Goal: Information Seeking & Learning: Find specific fact

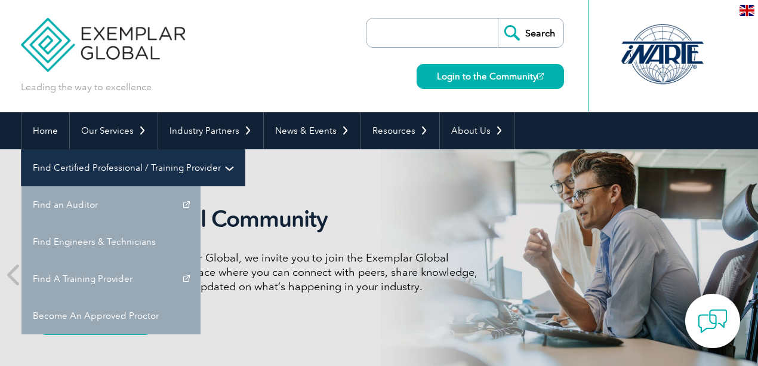
click at [245, 149] on link "Find Certified Professional / Training Provider" at bounding box center [132, 167] width 223 height 37
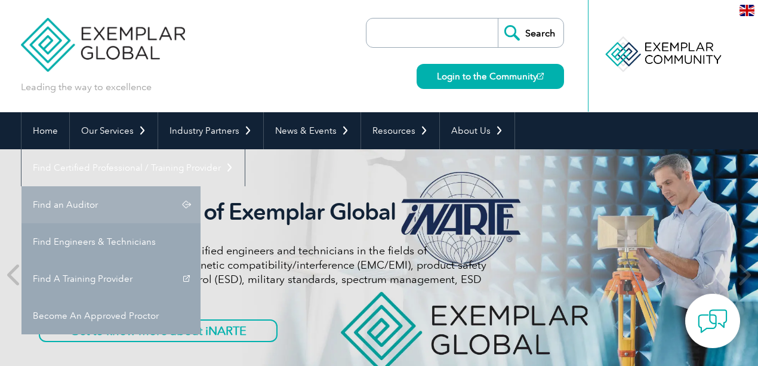
click at [201, 186] on link "Find an Auditor" at bounding box center [110, 204] width 179 height 37
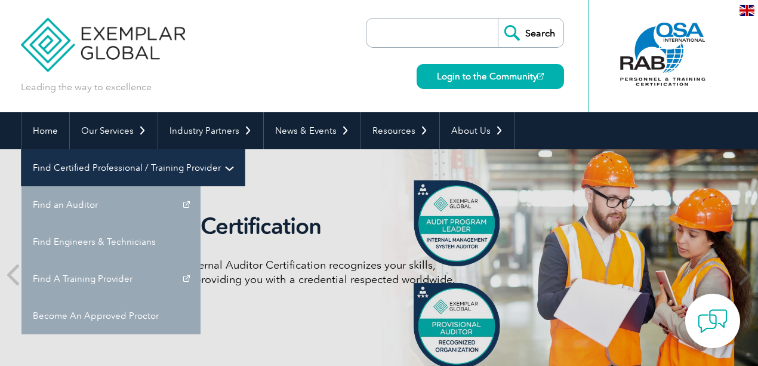
click at [245, 149] on link "Find Certified Professional / Training Provider" at bounding box center [132, 167] width 223 height 37
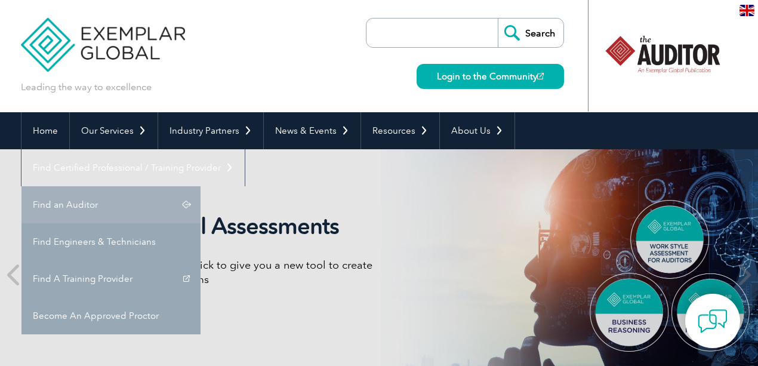
click at [201, 186] on link "Find an Auditor" at bounding box center [110, 204] width 179 height 37
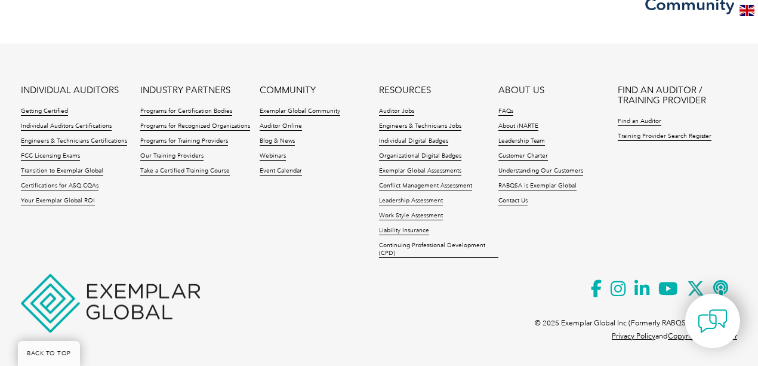
scroll to position [2902, 0]
click at [667, 137] on link "Training Provider Search Register" at bounding box center [665, 136] width 94 height 8
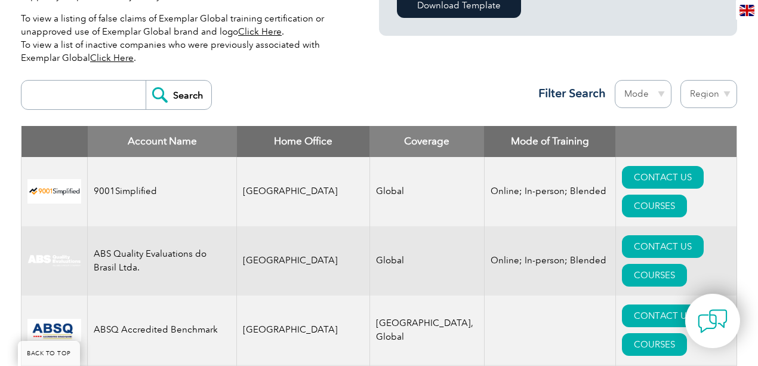
scroll to position [358, 0]
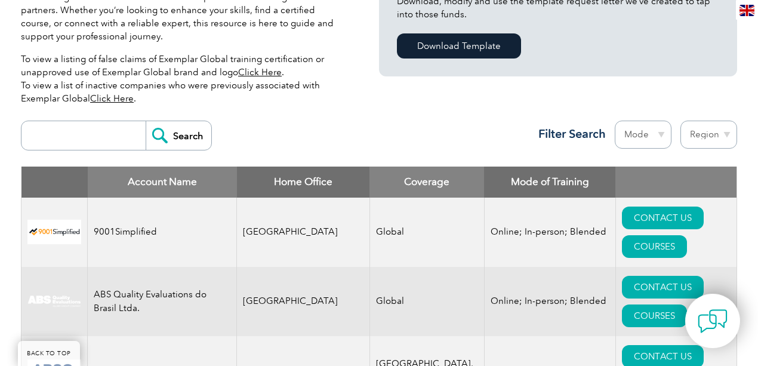
click at [99, 131] on input "search" at bounding box center [86, 135] width 118 height 29
type input "itti"
click at [146, 121] on input "Search" at bounding box center [179, 135] width 66 height 29
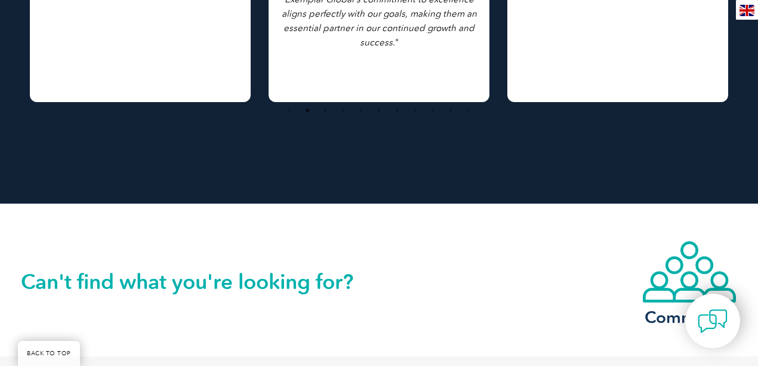
scroll to position [994, 0]
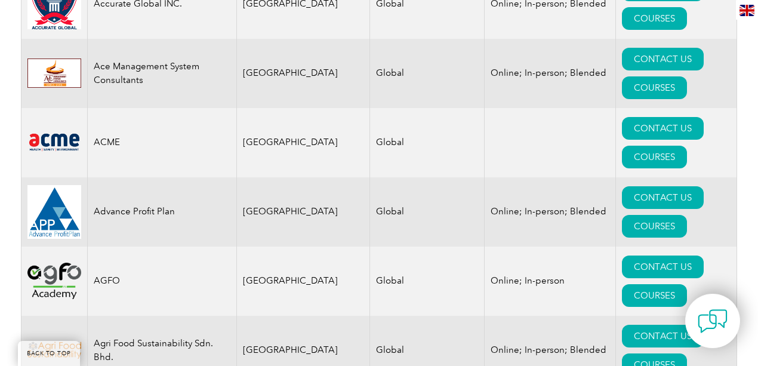
scroll to position [756, 0]
